Goal: Task Accomplishment & Management: Complete application form

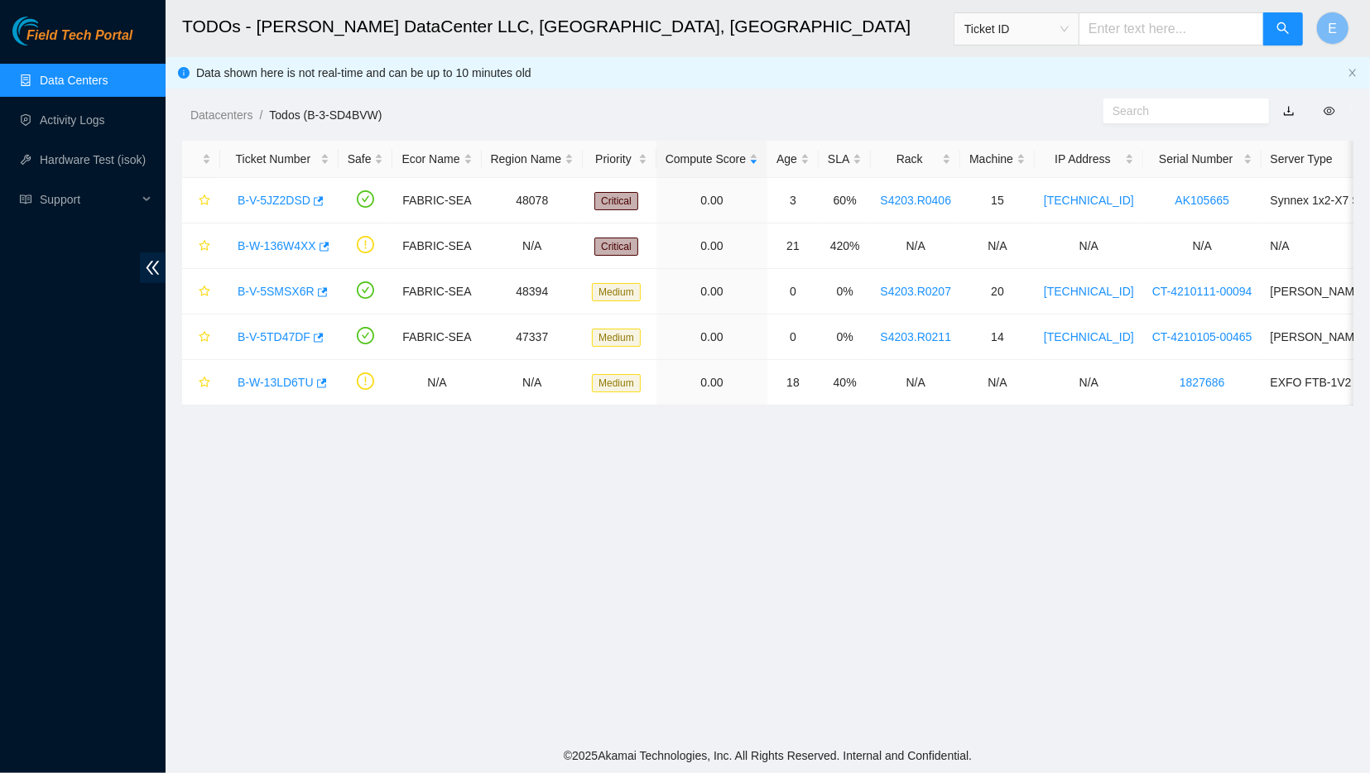
scroll to position [131, 0]
click at [92, 122] on link "Activity Logs" at bounding box center [72, 119] width 65 height 13
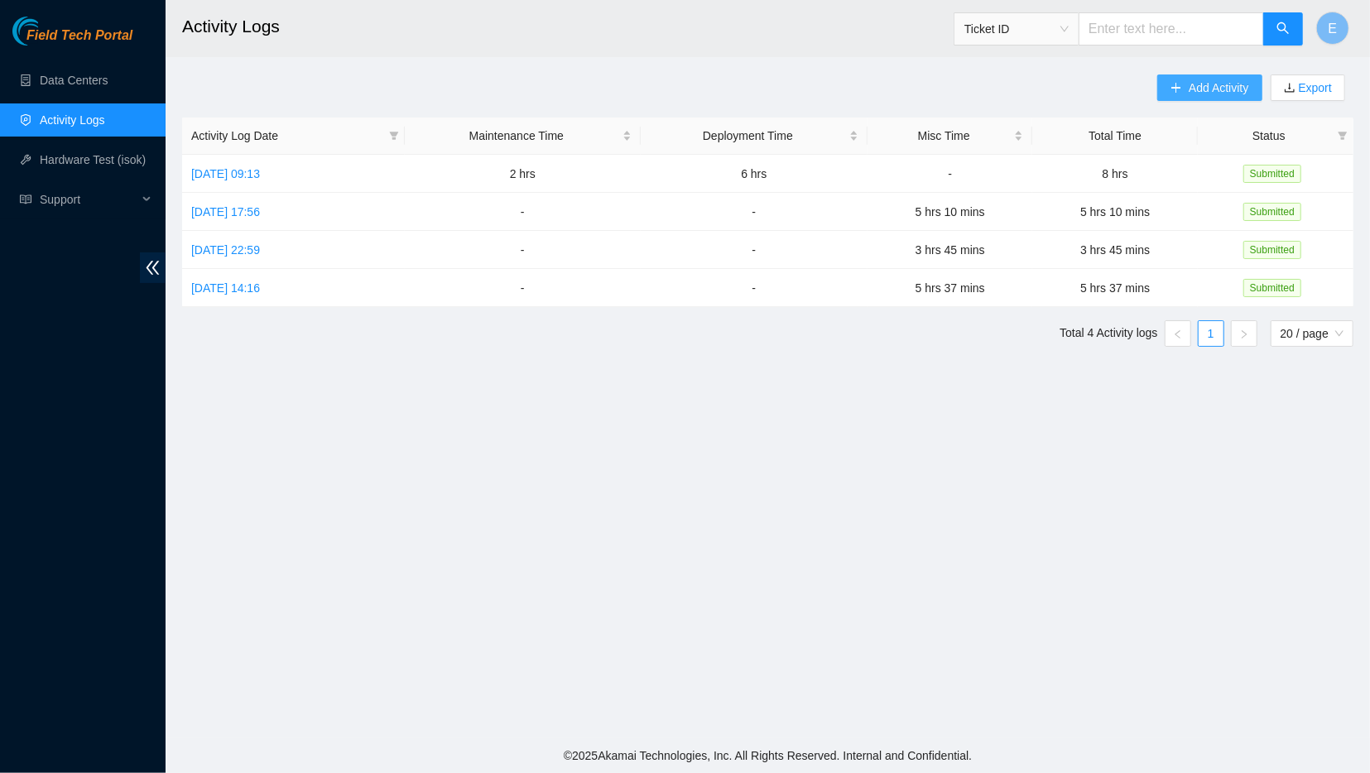
click at [1226, 89] on span "Add Activity" at bounding box center [1218, 88] width 60 height 18
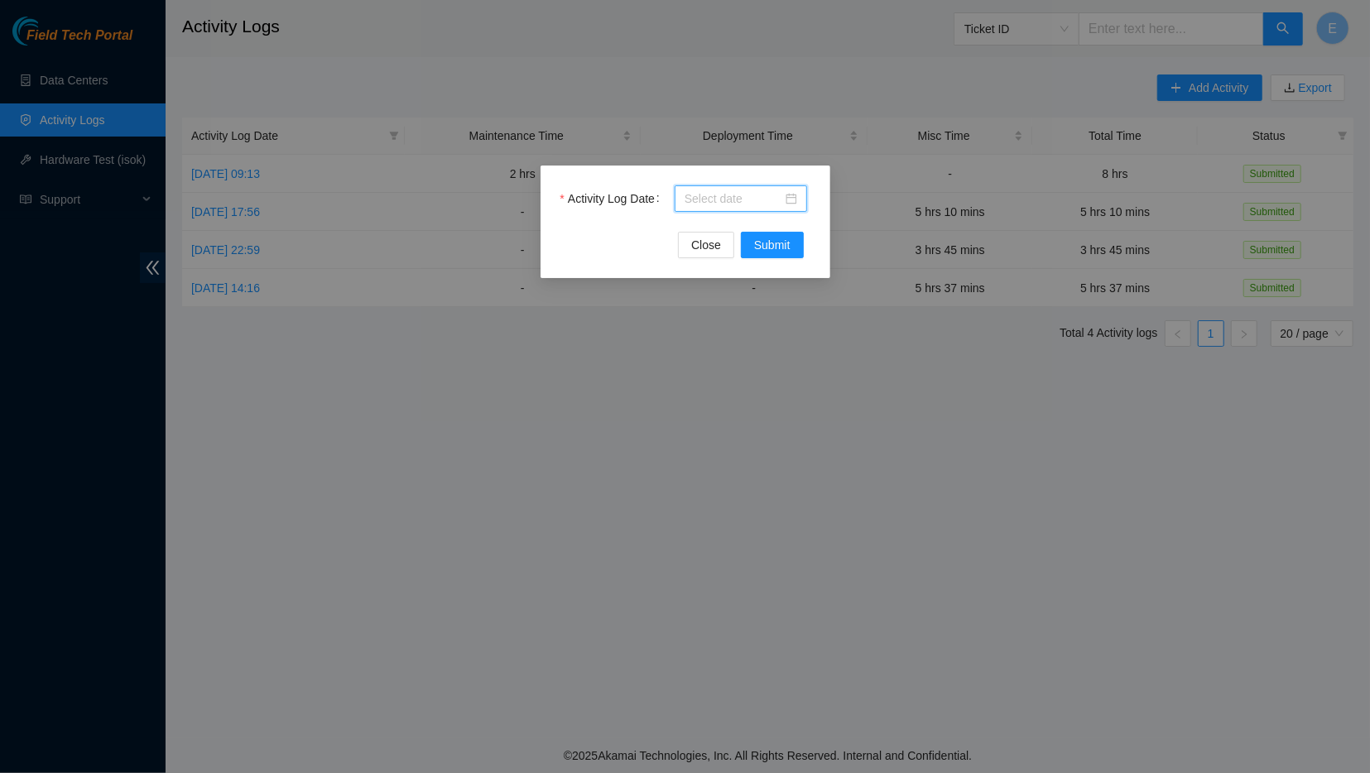
click at [694, 203] on input "Activity Log Date" at bounding box center [733, 199] width 98 height 18
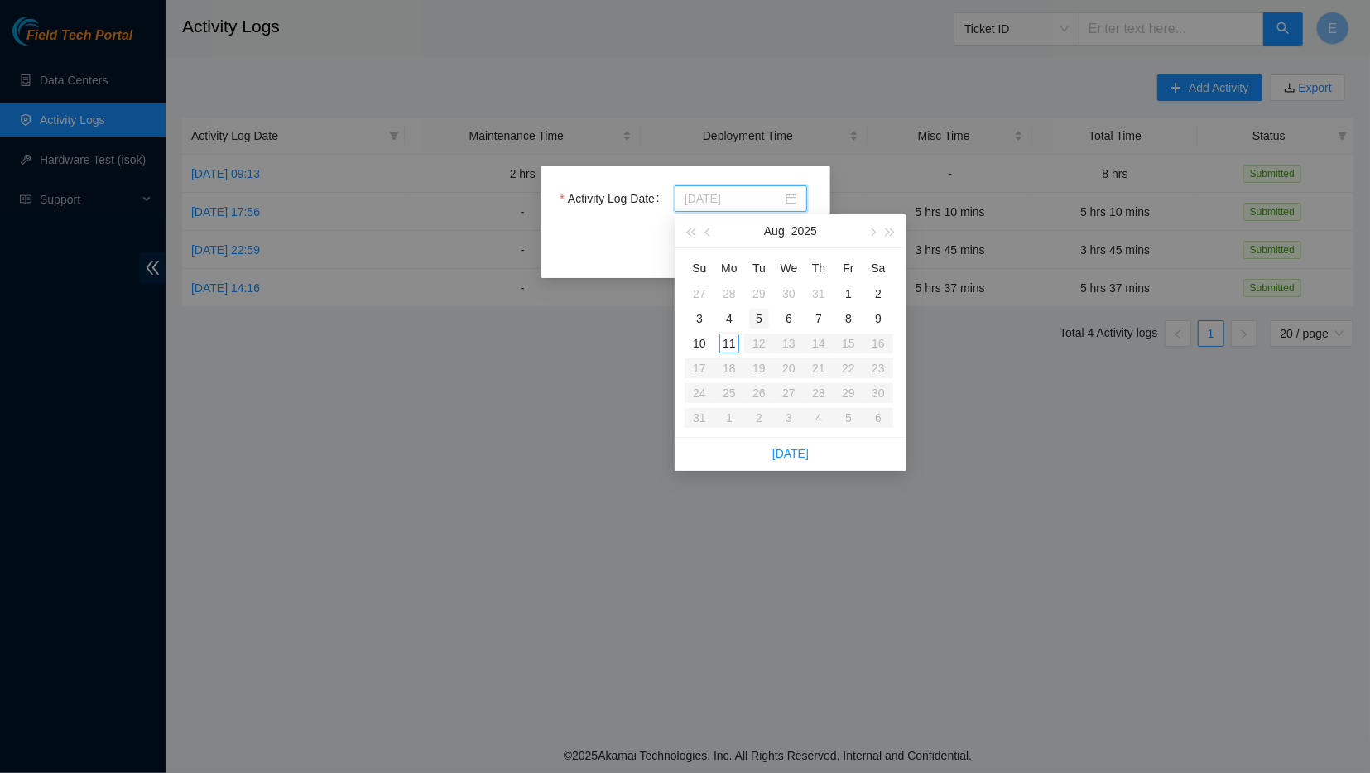
type input "[DATE]"
click at [732, 338] on div "11" at bounding box center [729, 344] width 20 height 20
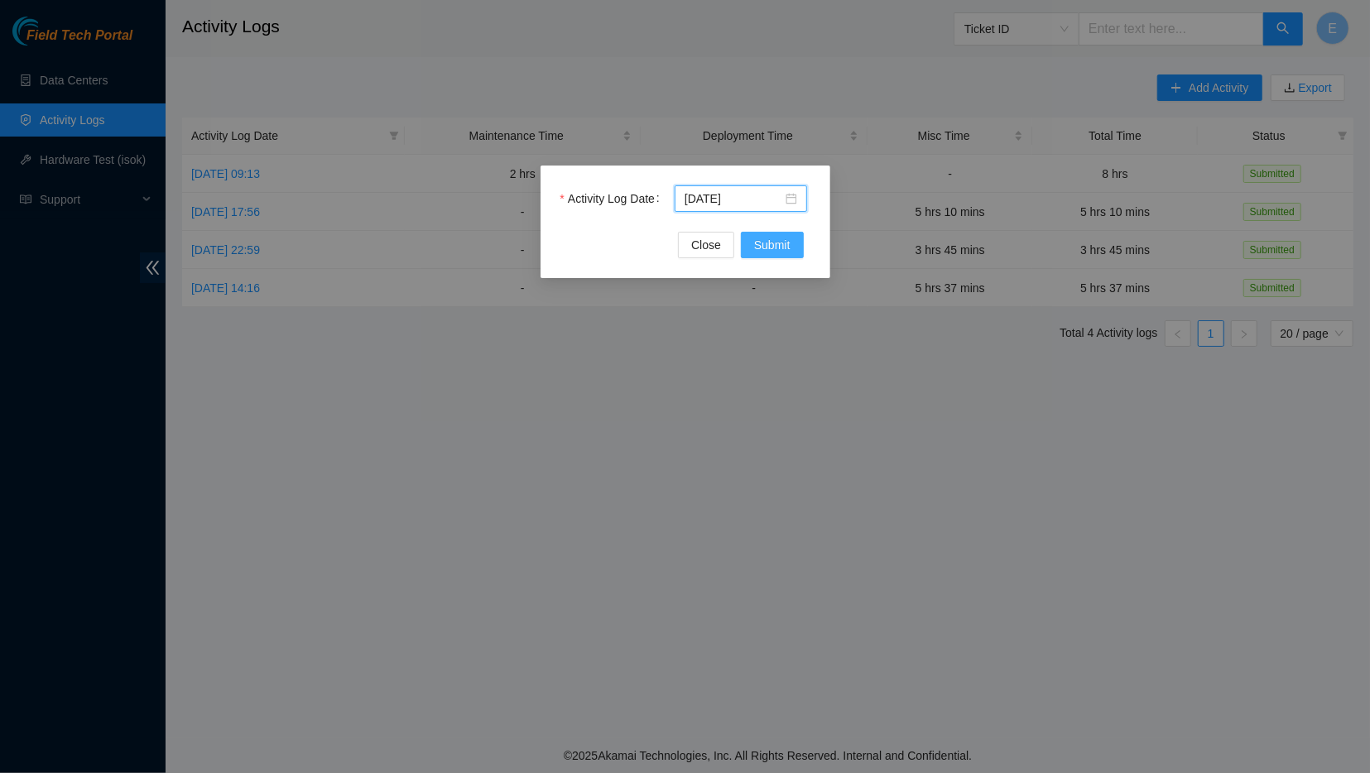
click at [763, 247] on span "Submit" at bounding box center [772, 245] width 36 height 18
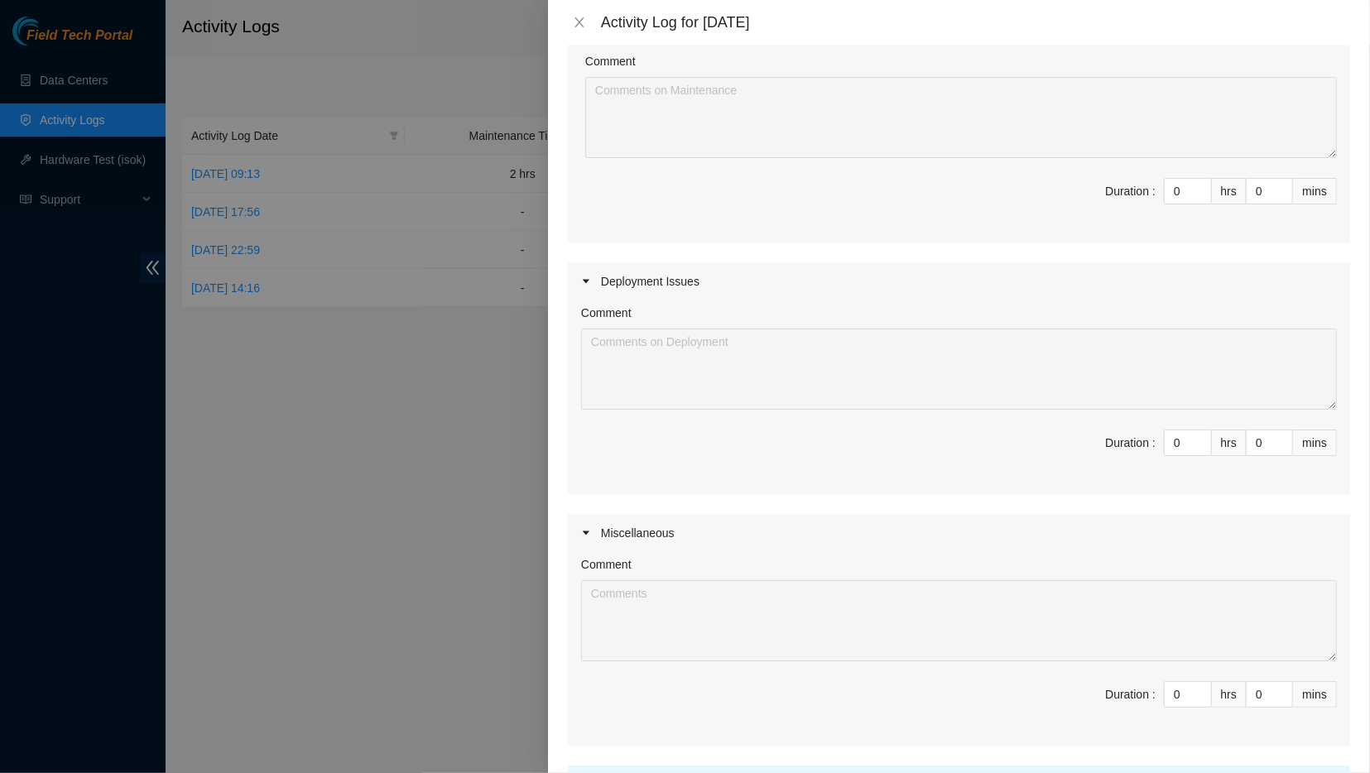
scroll to position [185, 0]
click at [1183, 436] on input "0" at bounding box center [1187, 442] width 46 height 25
type input "8"
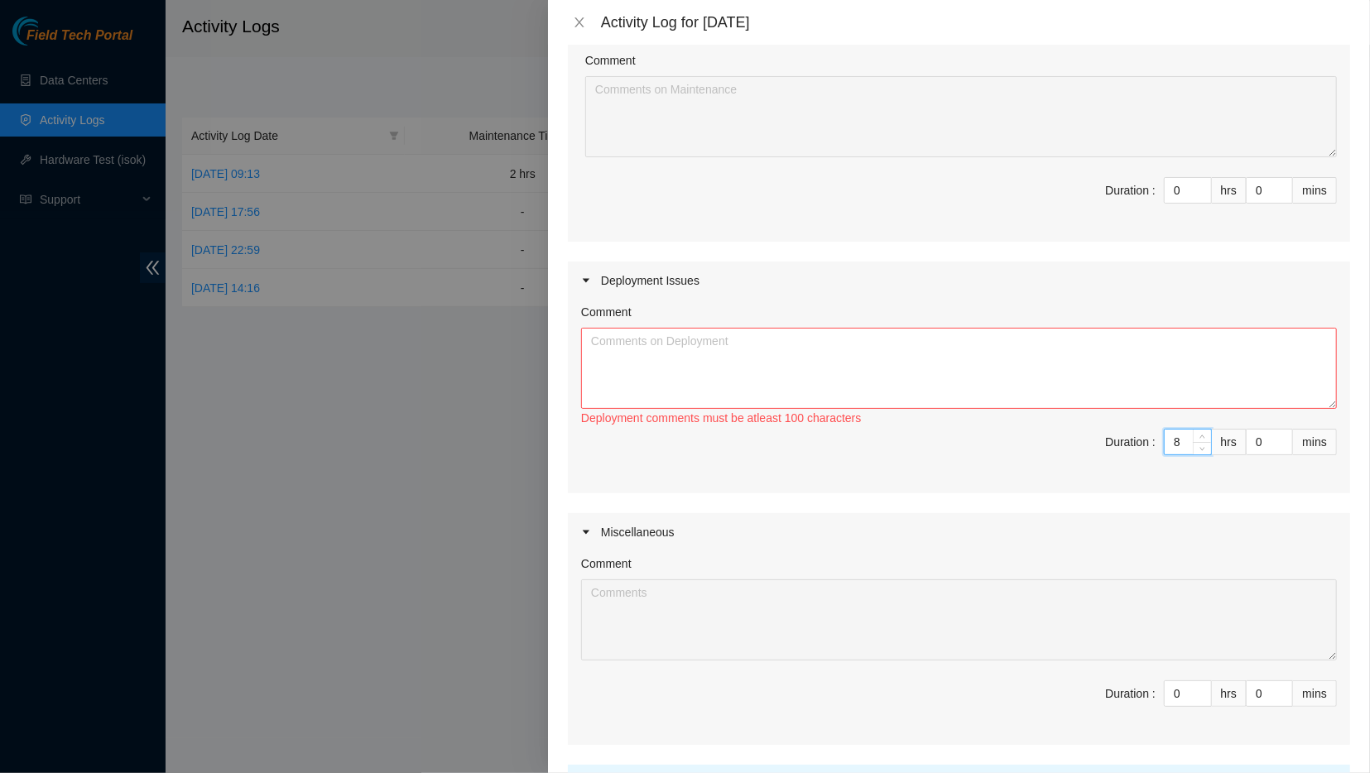
type input "8"
click at [994, 363] on textarea "Comment" at bounding box center [959, 368] width 756 height 81
click at [1162, 363] on textarea "Comment" at bounding box center [959, 368] width 756 height 81
paste textarea "Adjusted rack railing system, applied server railing system to rack, mounted bo…"
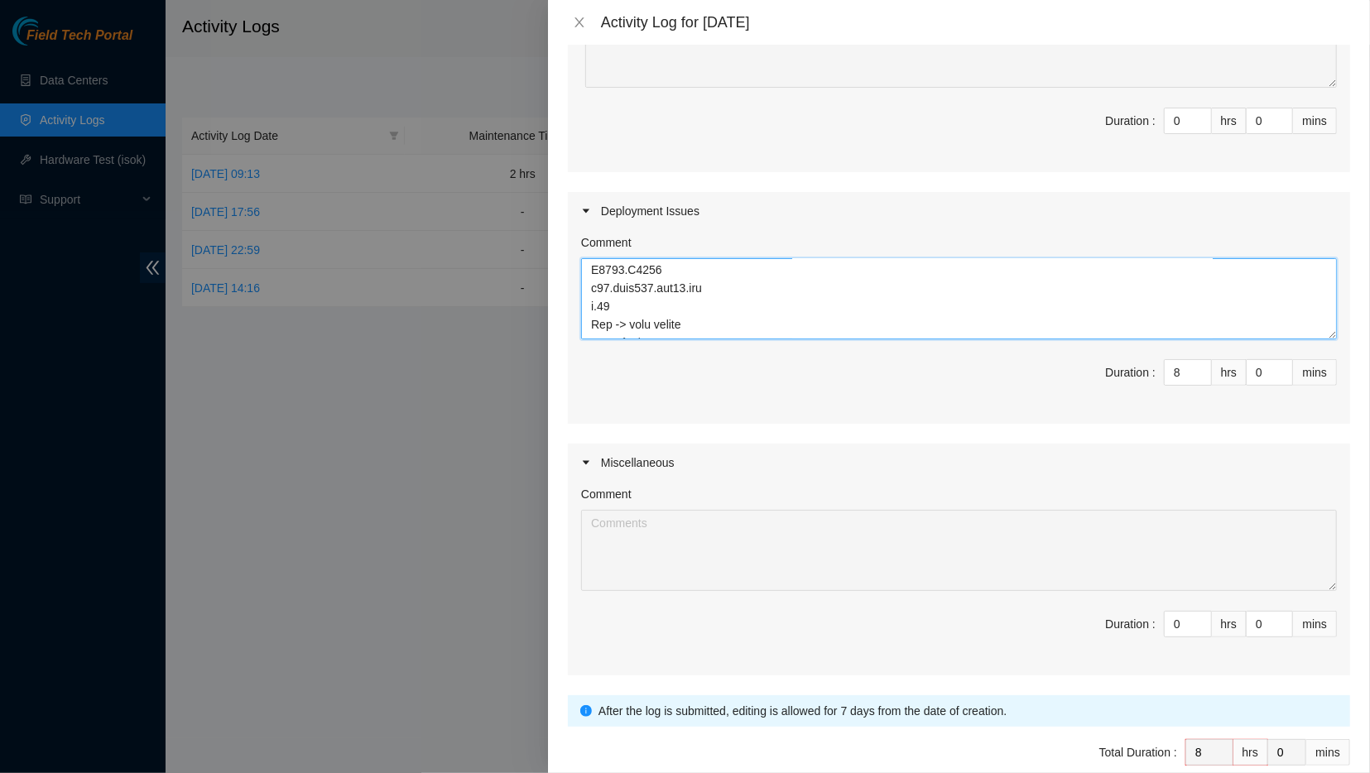
scroll to position [1183, 0]
type textarea "Adjusted rack railing system, applied server railing system to rack, mounted bo…"
click at [573, 24] on icon "close" at bounding box center [579, 22] width 13 height 13
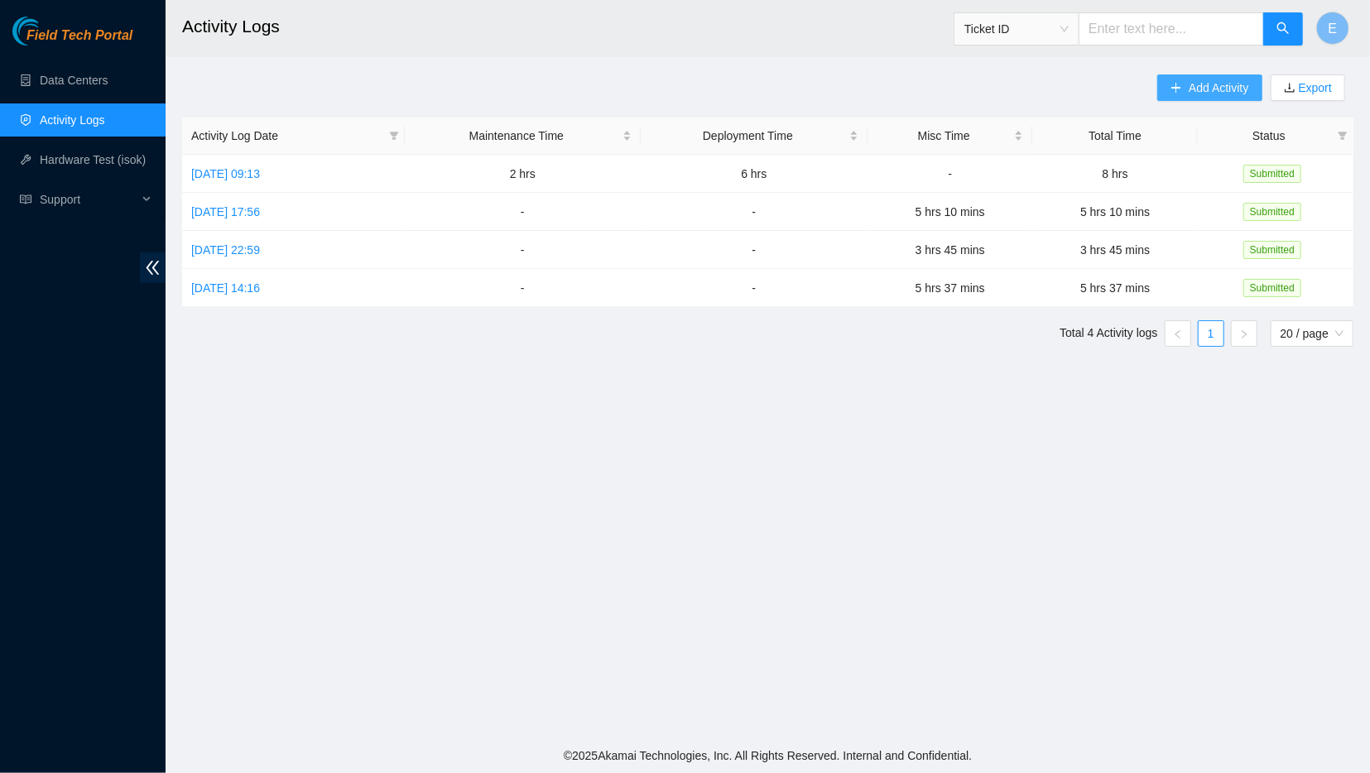
click at [1206, 84] on span "Add Activity" at bounding box center [1218, 88] width 60 height 18
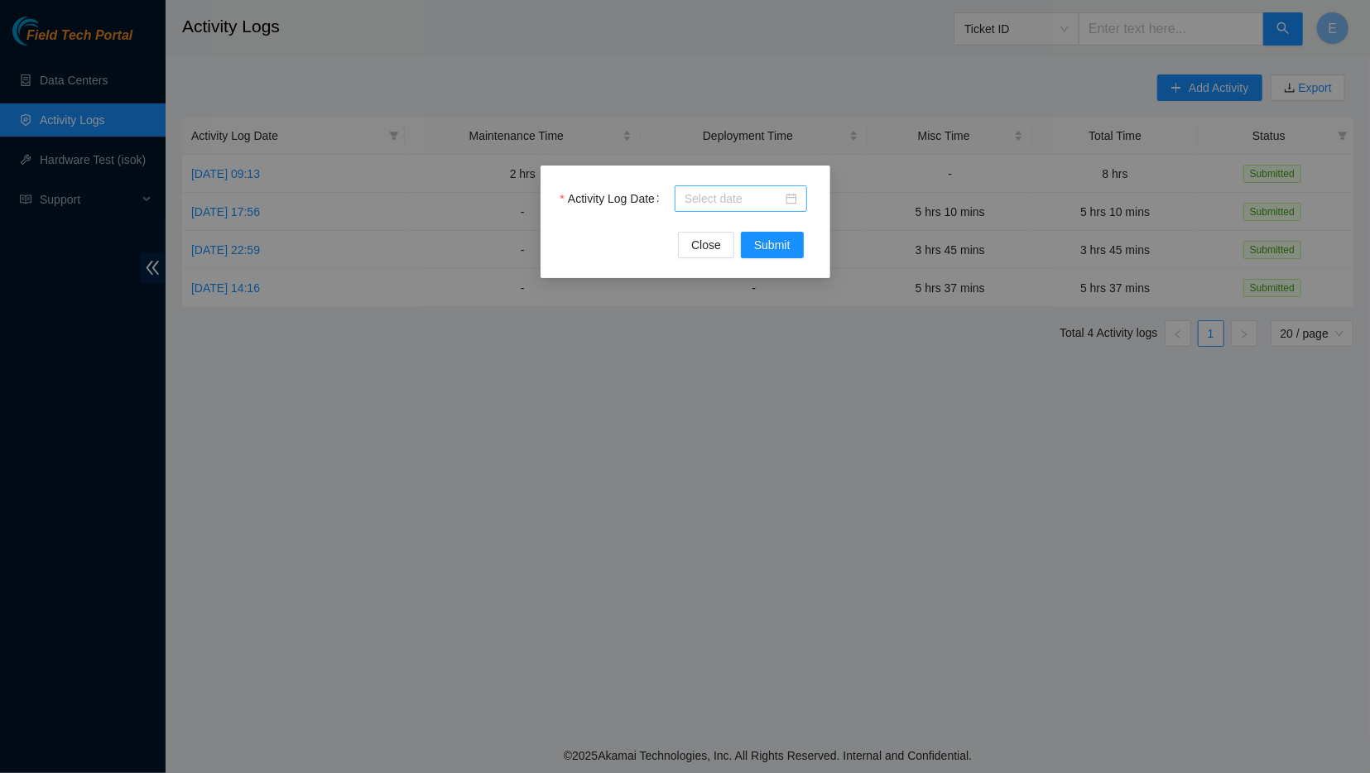
click at [707, 198] on input "Activity Log Date" at bounding box center [733, 199] width 98 height 18
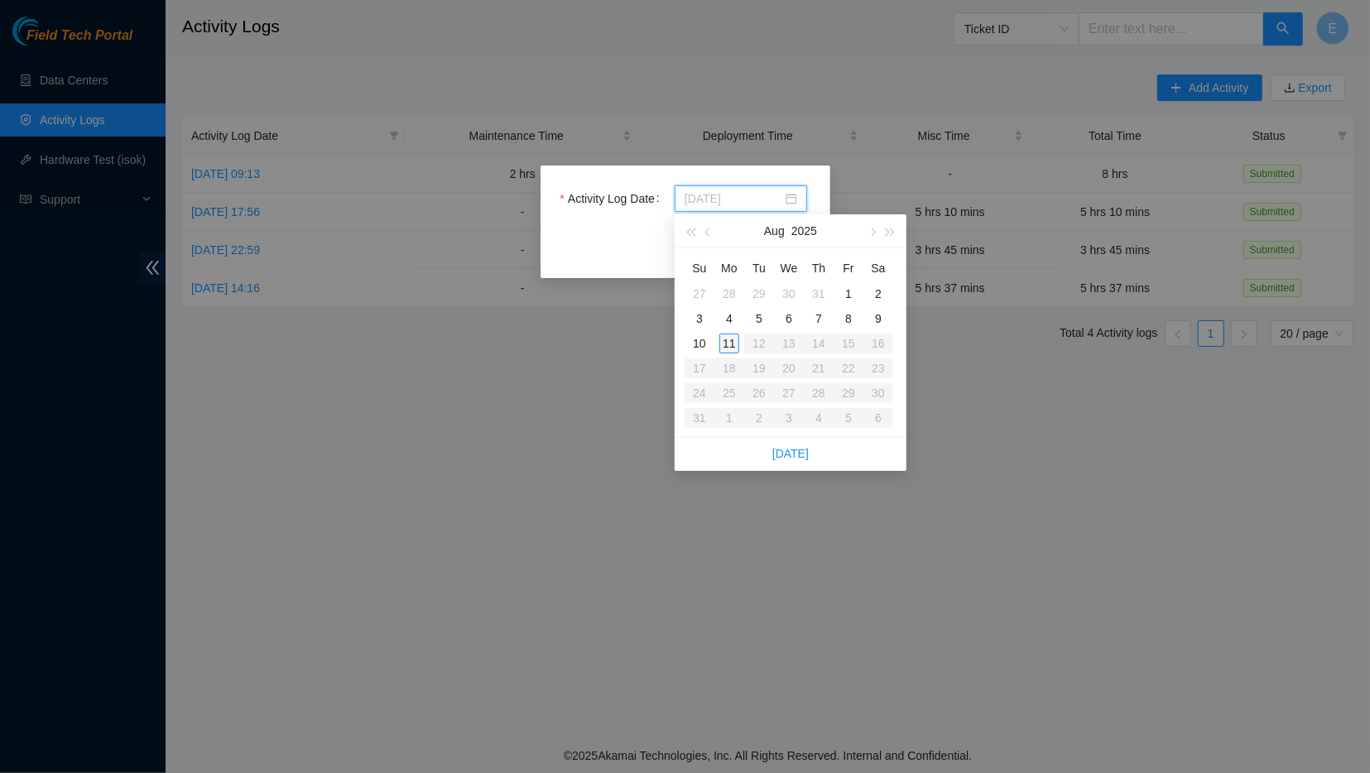
type input "[DATE]"
click at [730, 348] on div "11" at bounding box center [729, 344] width 20 height 20
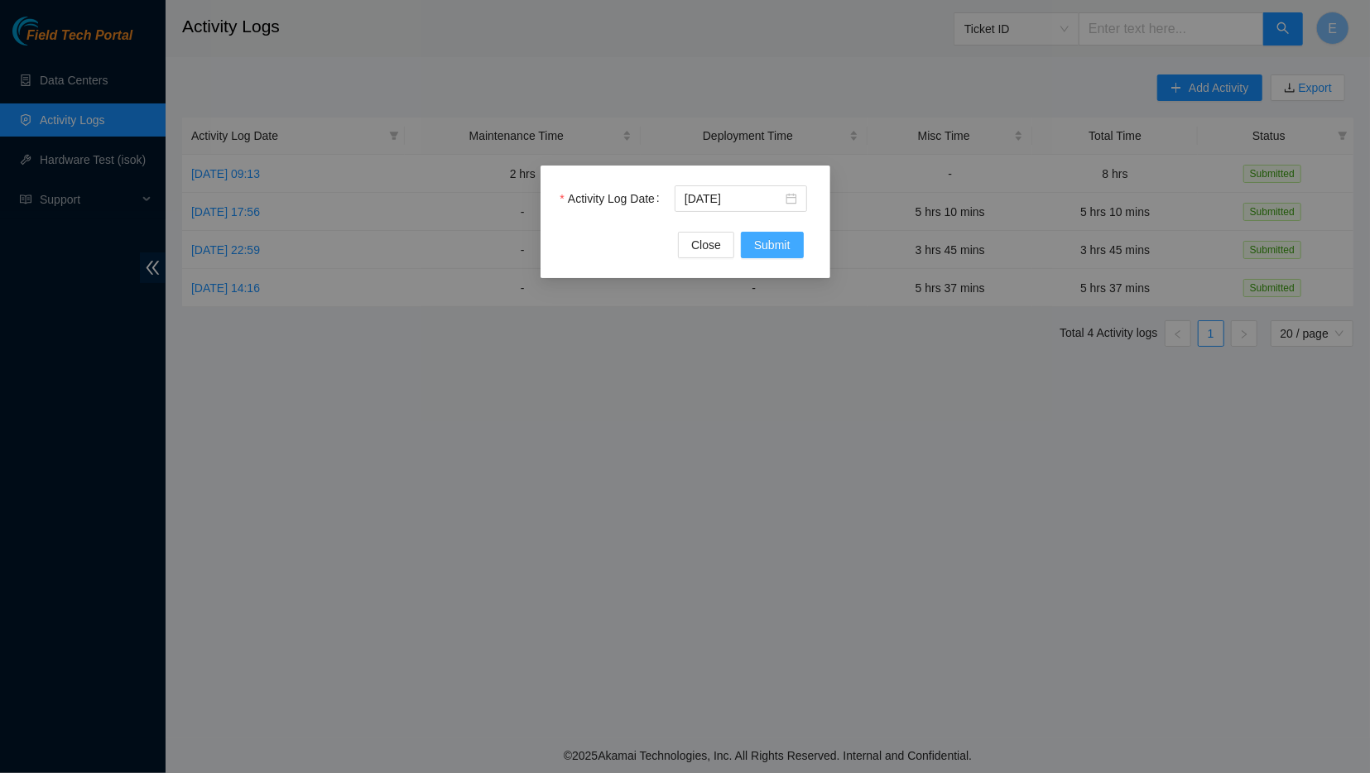
click at [762, 247] on span "Submit" at bounding box center [772, 245] width 36 height 18
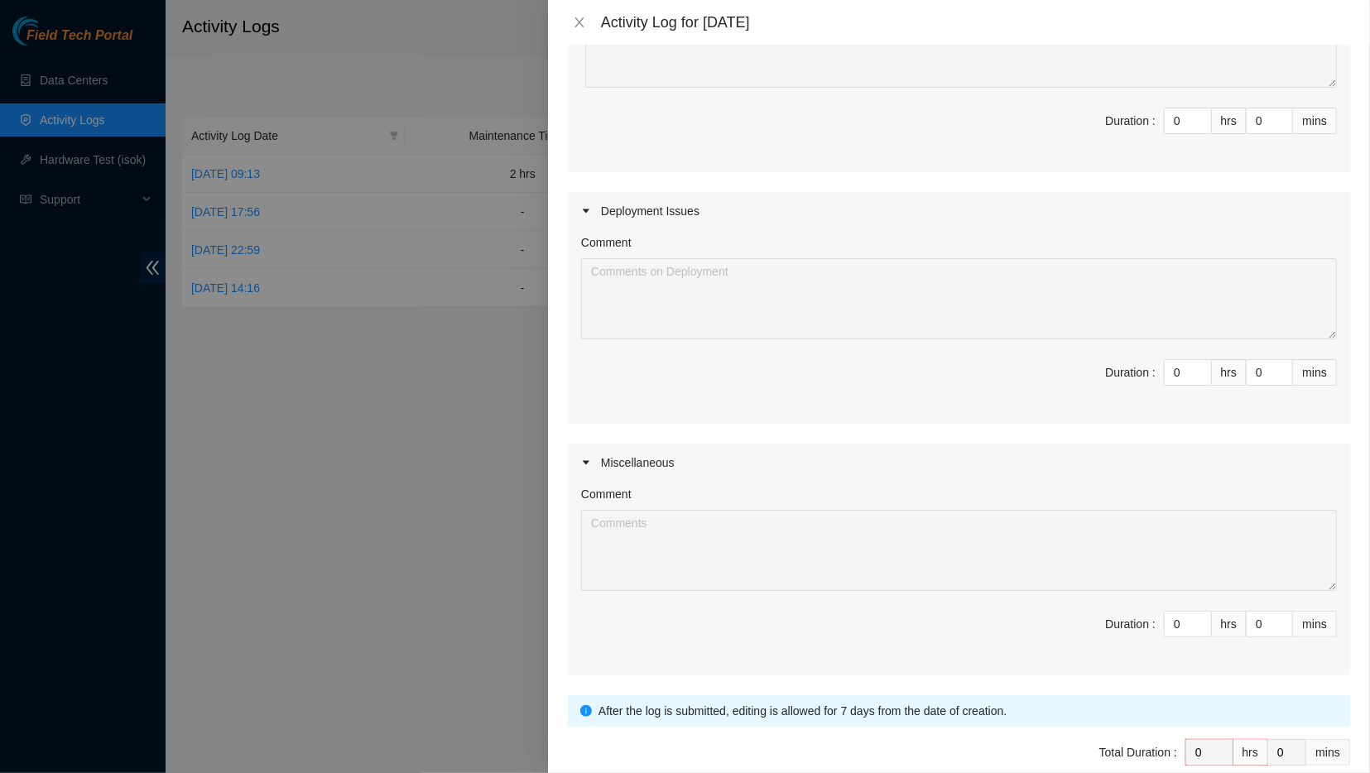
scroll to position [256, 0]
click at [1183, 377] on input "0" at bounding box center [1187, 371] width 46 height 25
type input "8"
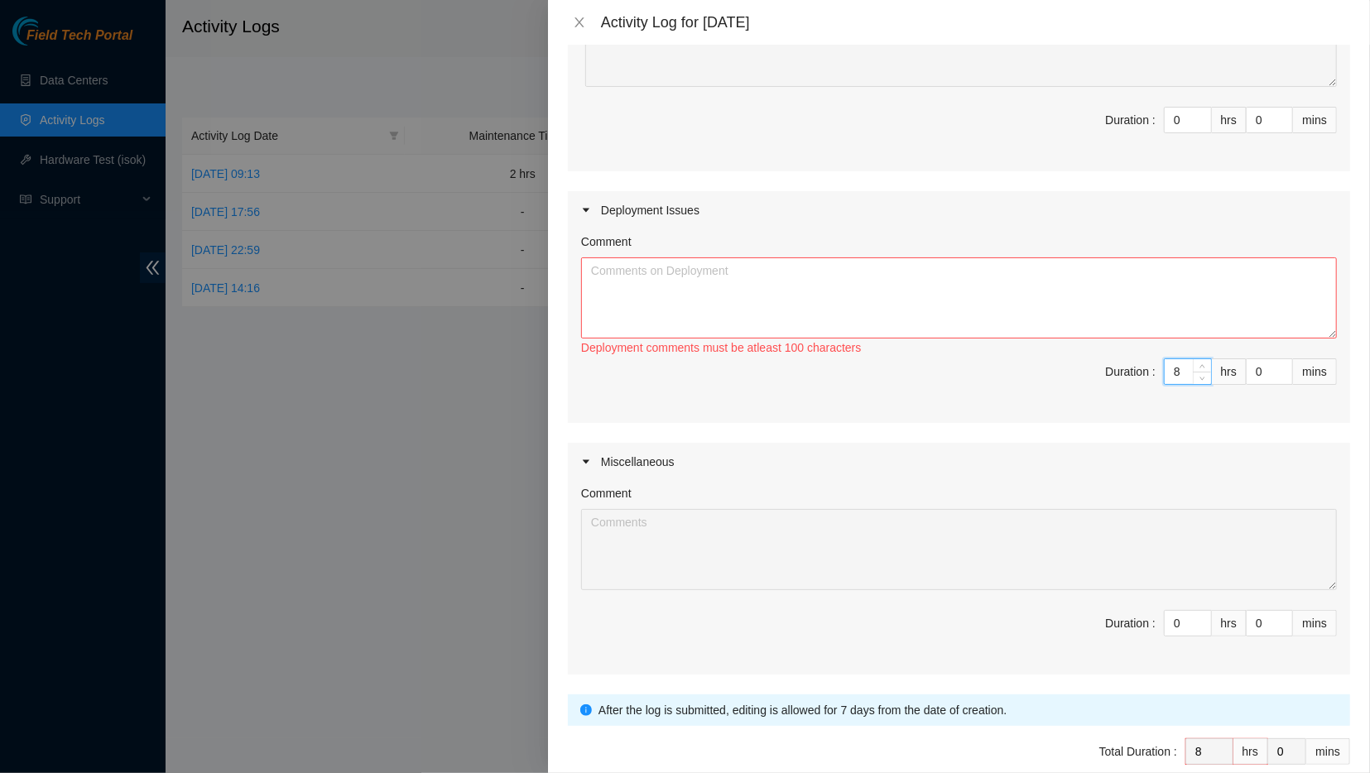
type input "8"
click at [1100, 310] on textarea "Comment" at bounding box center [959, 297] width 756 height 81
paste textarea "Loremips dolo sitamet consec, adipisc elitse doeiusm tempor in utla, etdolor ma…"
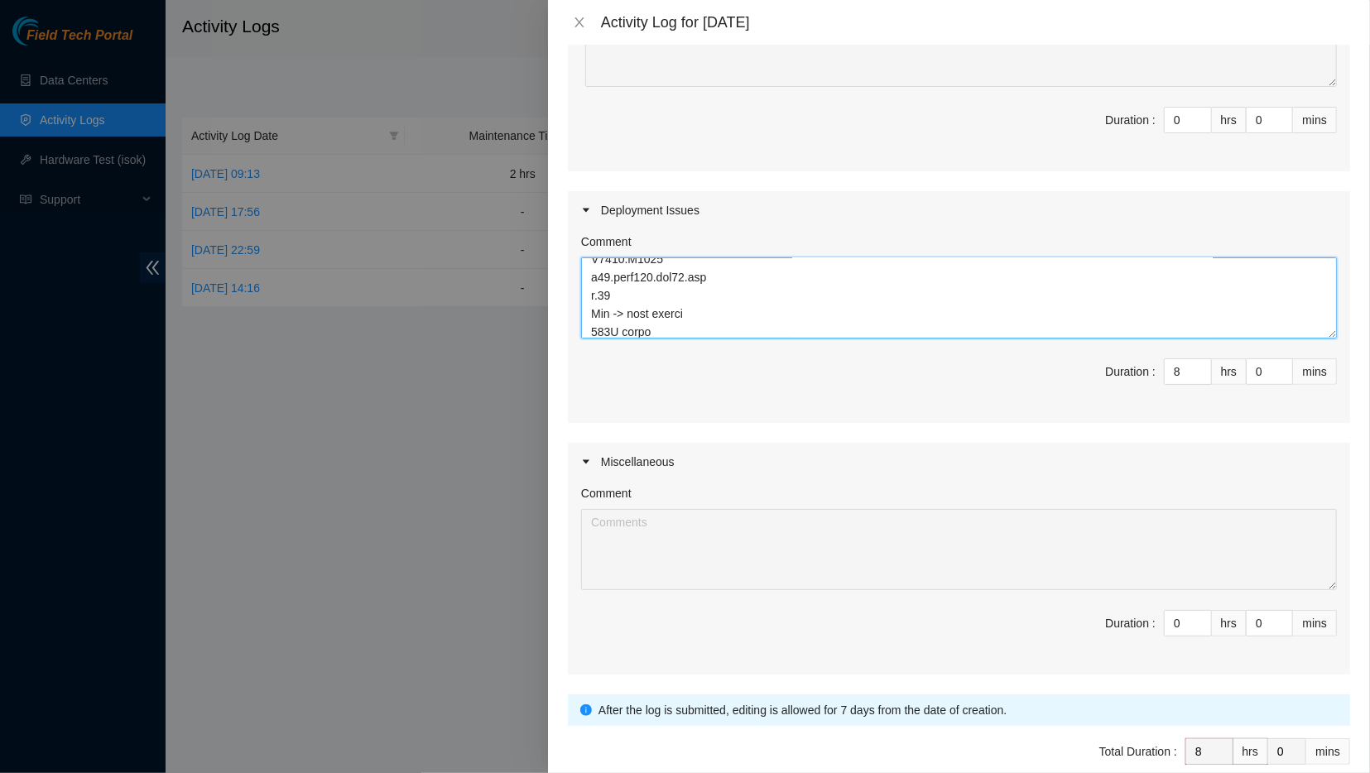
scroll to position [334, 0]
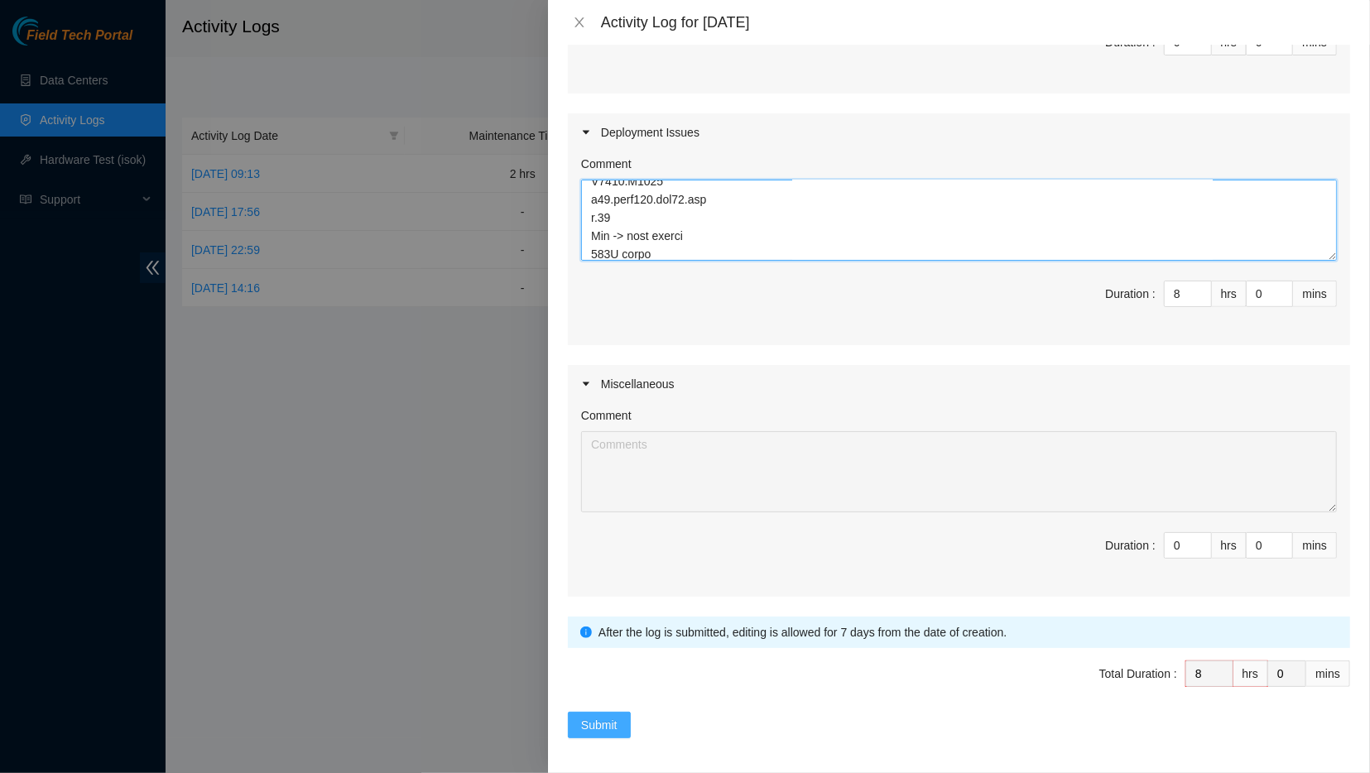
type textarea "Loremips dolo sitamet consec, adipisc elitse doeiusm tempor in utla, etdolor ma…"
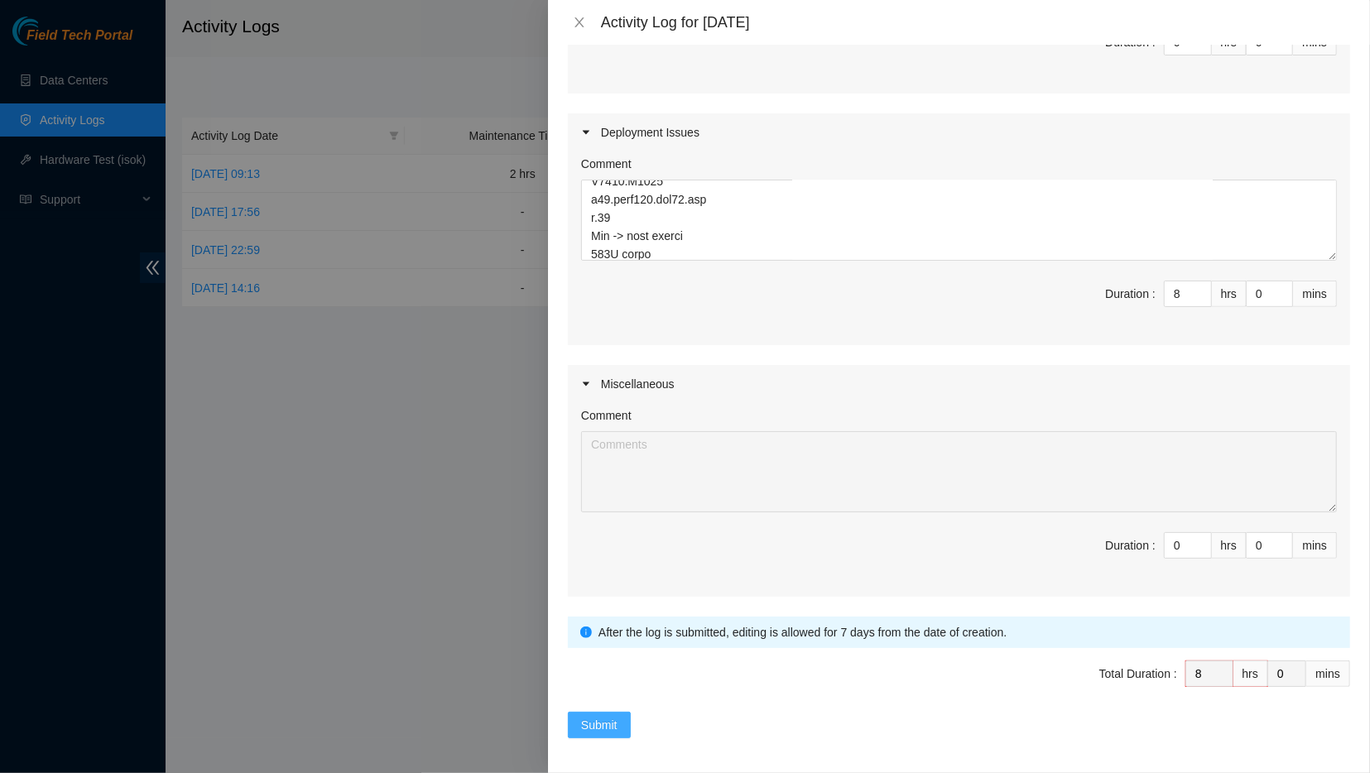
click at [608, 719] on span "Submit" at bounding box center [599, 725] width 36 height 18
type input "0"
